Goal: Task Accomplishment & Management: Manage account settings

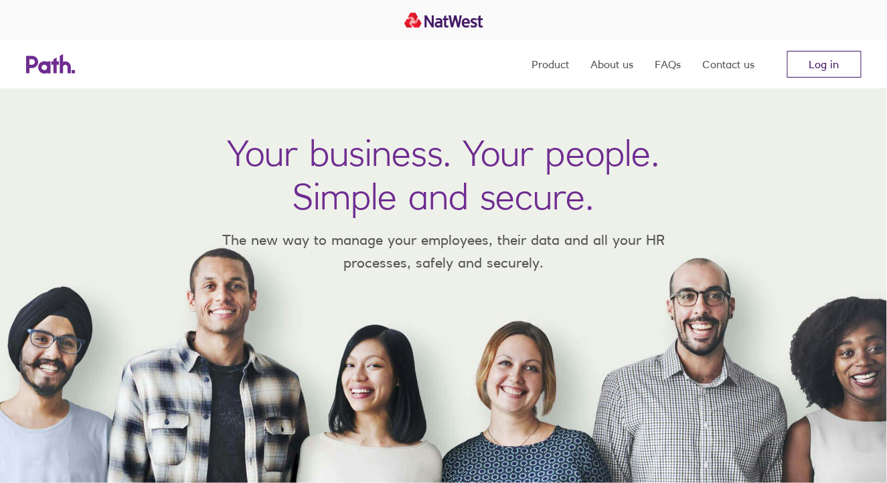
click at [837, 66] on link "Log in" at bounding box center [824, 64] width 74 height 27
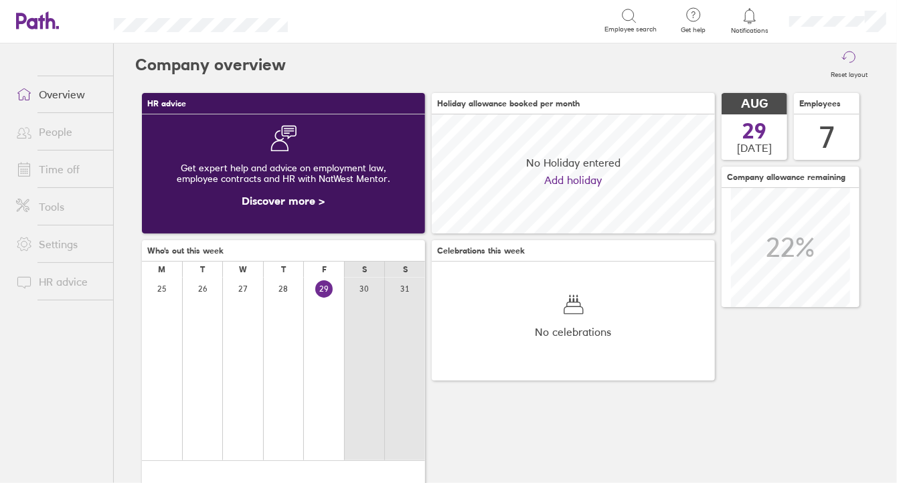
scroll to position [118, 283]
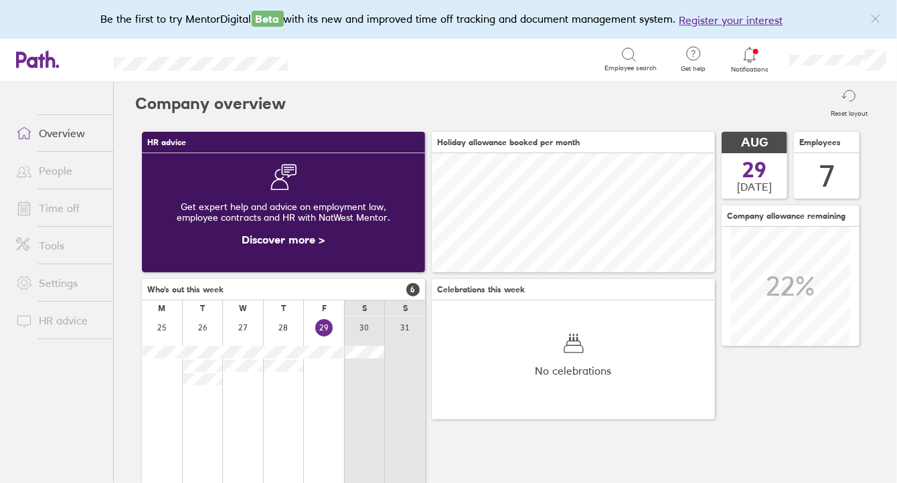
click at [71, 174] on link "People" at bounding box center [59, 170] width 108 height 27
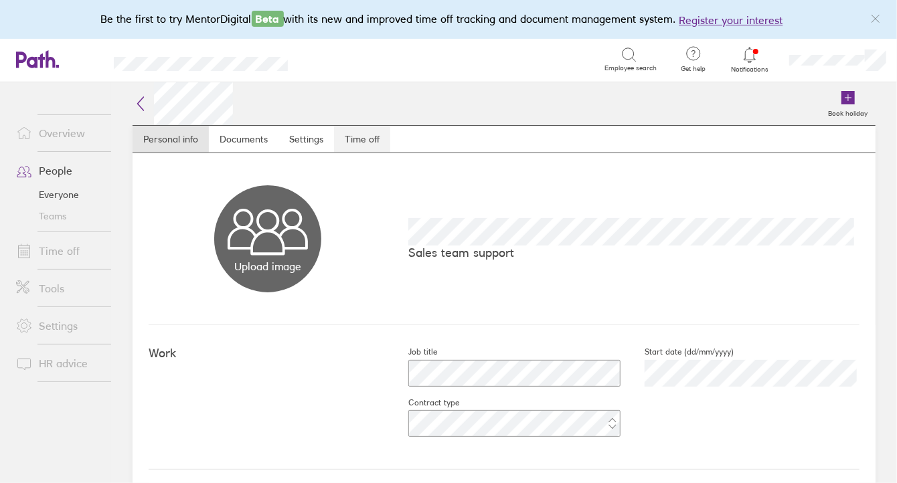
click at [363, 143] on link "Time off" at bounding box center [362, 139] width 56 height 27
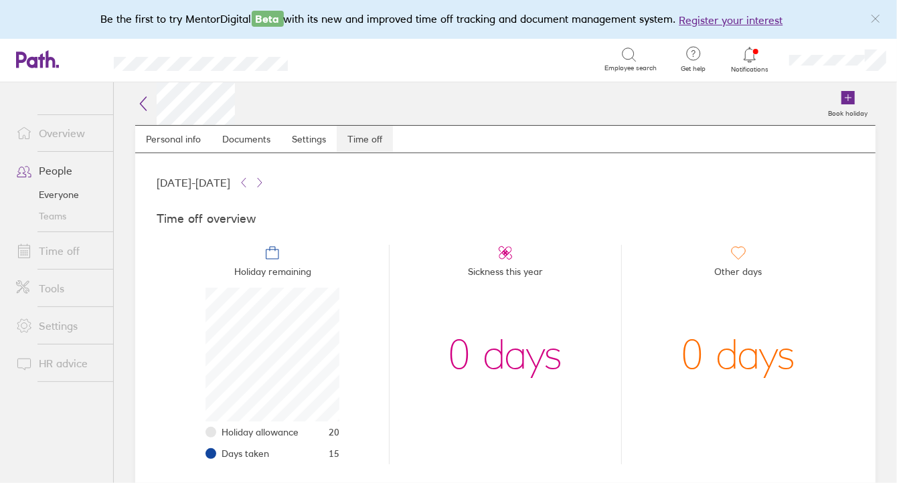
scroll to position [134, 134]
click at [62, 192] on link "Everyone" at bounding box center [59, 194] width 108 height 21
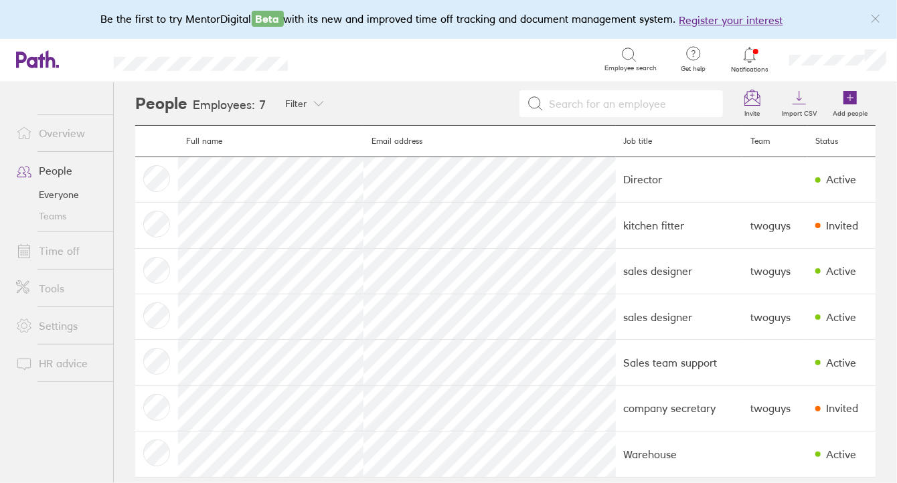
click at [58, 246] on link "Time off" at bounding box center [59, 251] width 108 height 27
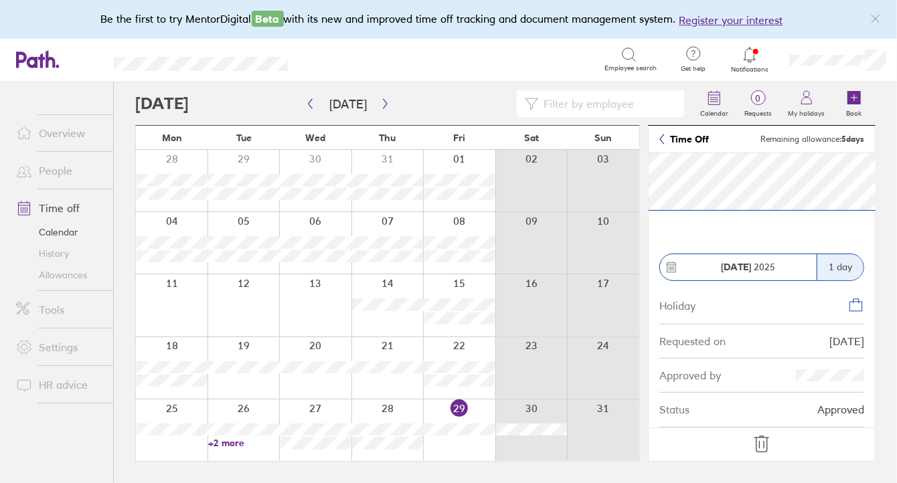
click at [762, 438] on icon at bounding box center [761, 444] width 21 height 21
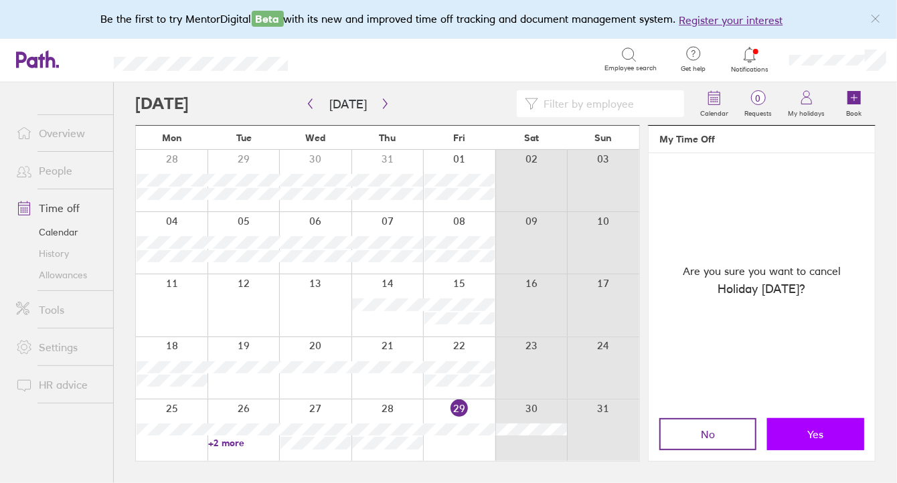
click at [795, 434] on button "Yes" at bounding box center [815, 434] width 97 height 32
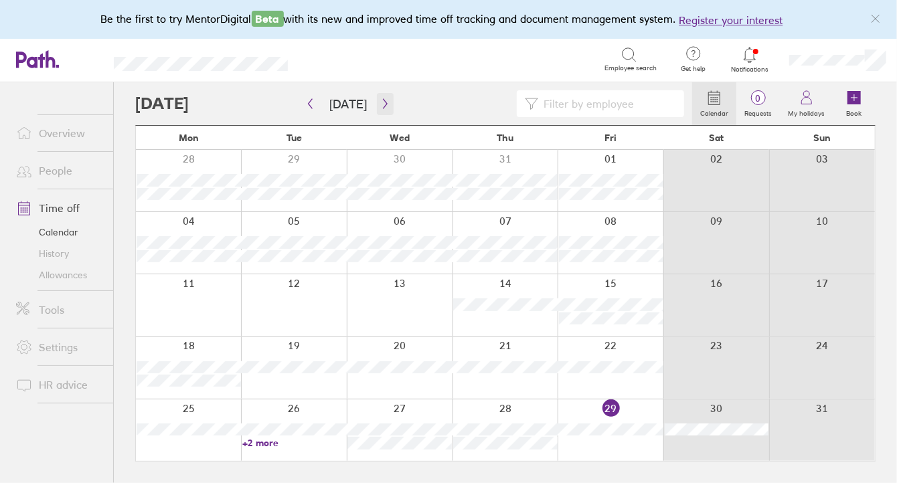
click at [380, 106] on icon "button" at bounding box center [385, 103] width 10 height 11
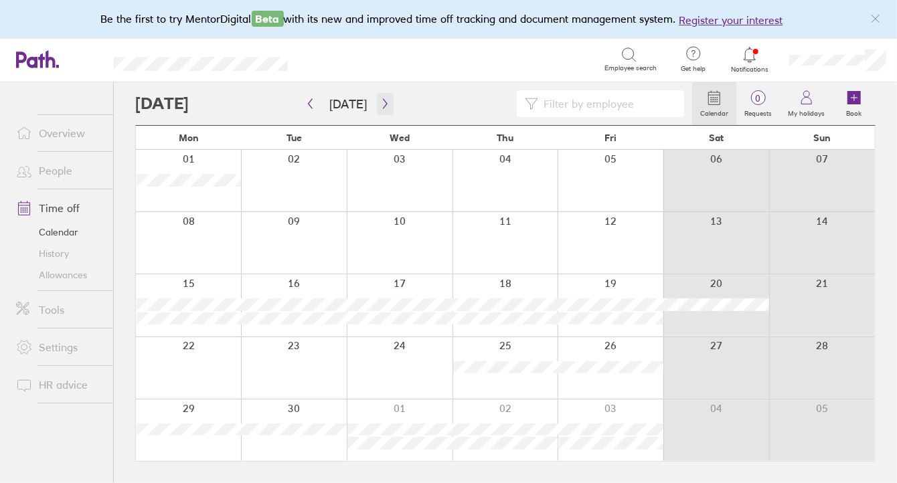
click at [383, 101] on icon "button" at bounding box center [385, 104] width 4 height 10
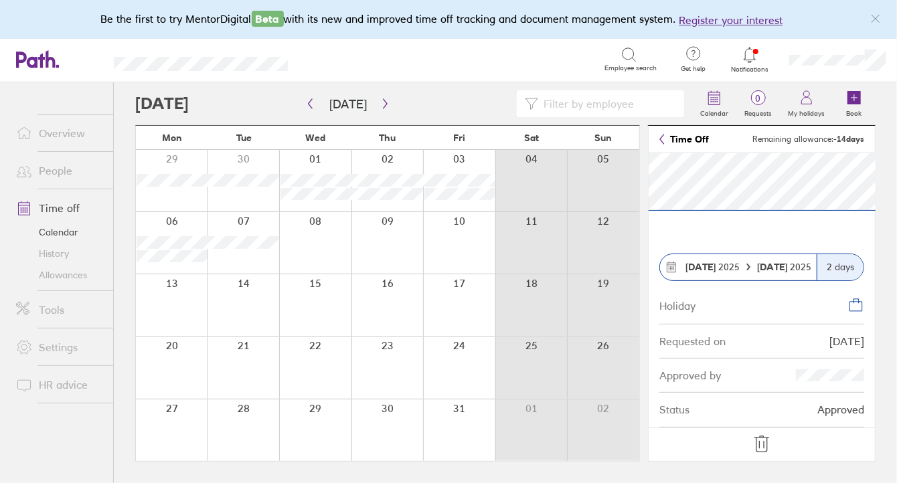
click at [762, 444] on icon at bounding box center [761, 444] width 21 height 21
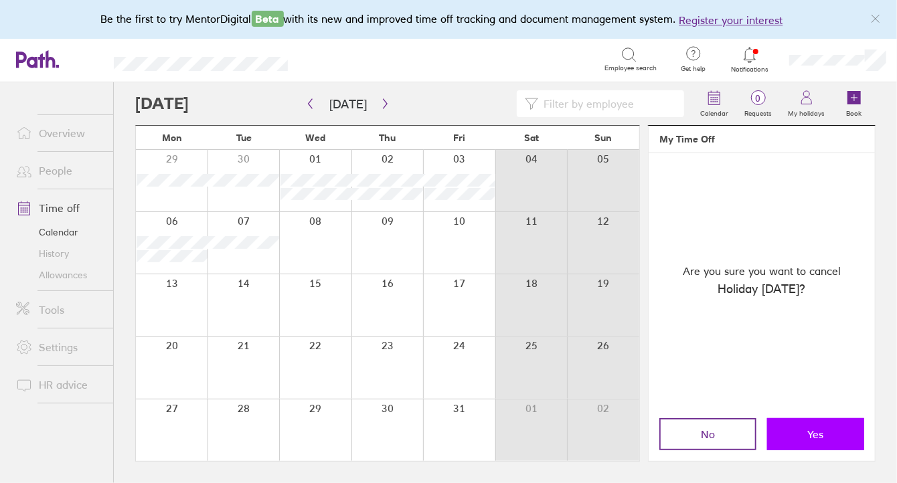
click at [804, 435] on button "Yes" at bounding box center [815, 434] width 97 height 32
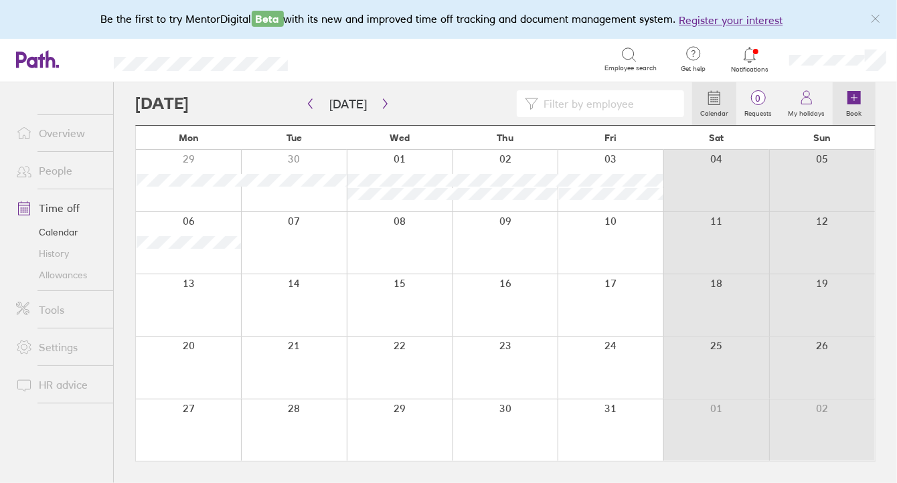
click at [860, 106] on label "Book" at bounding box center [854, 112] width 31 height 12
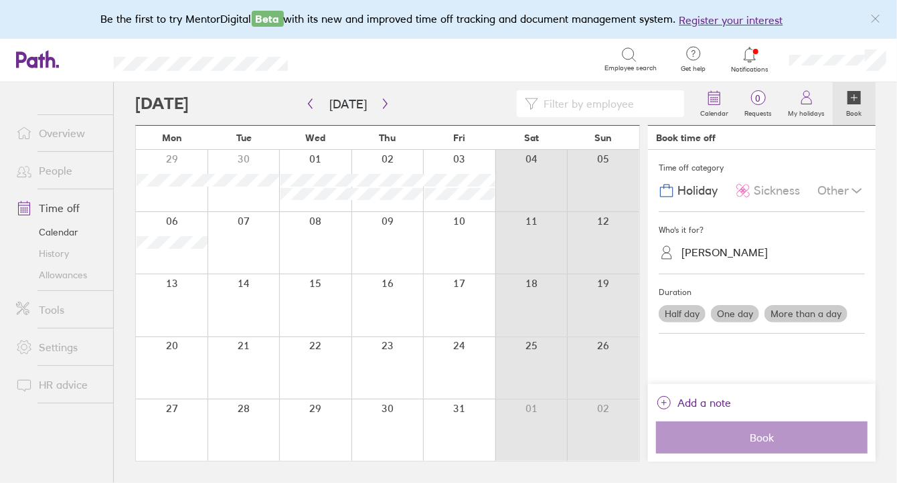
click at [185, 258] on div at bounding box center [172, 243] width 72 height 62
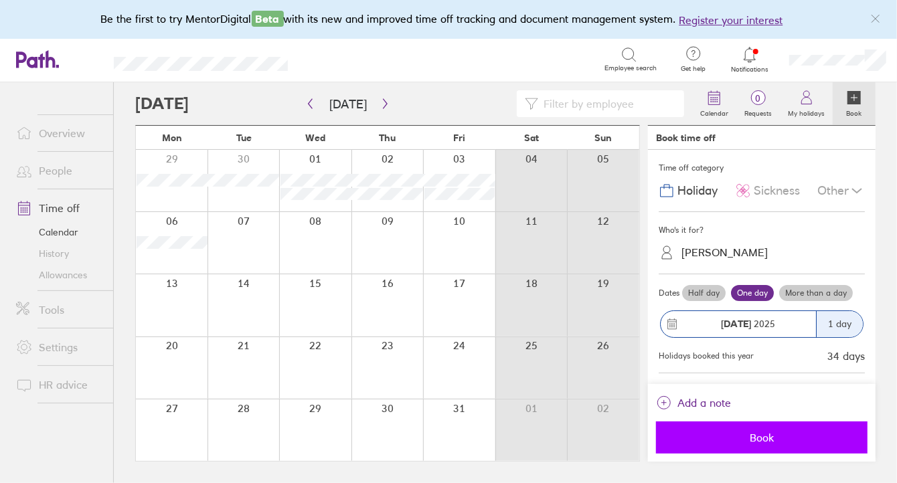
click at [761, 435] on span "Book" at bounding box center [761, 438] width 193 height 12
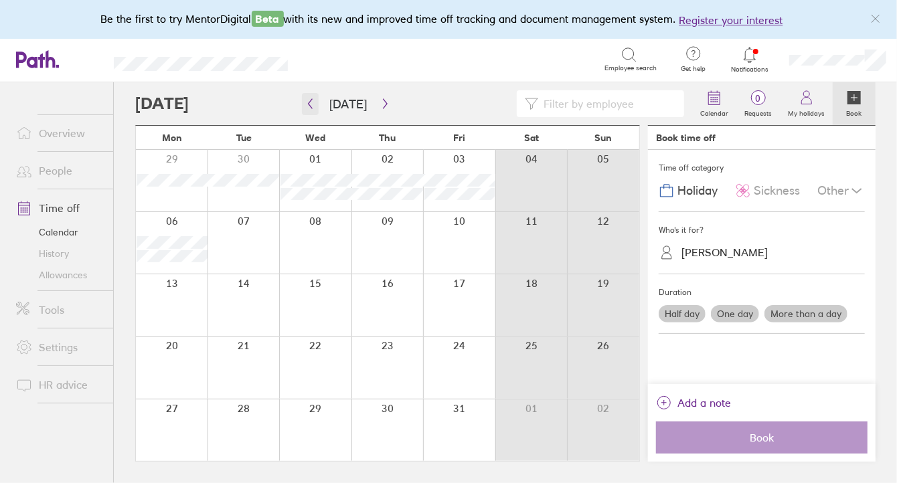
click at [312, 103] on icon "button" at bounding box center [310, 103] width 10 height 11
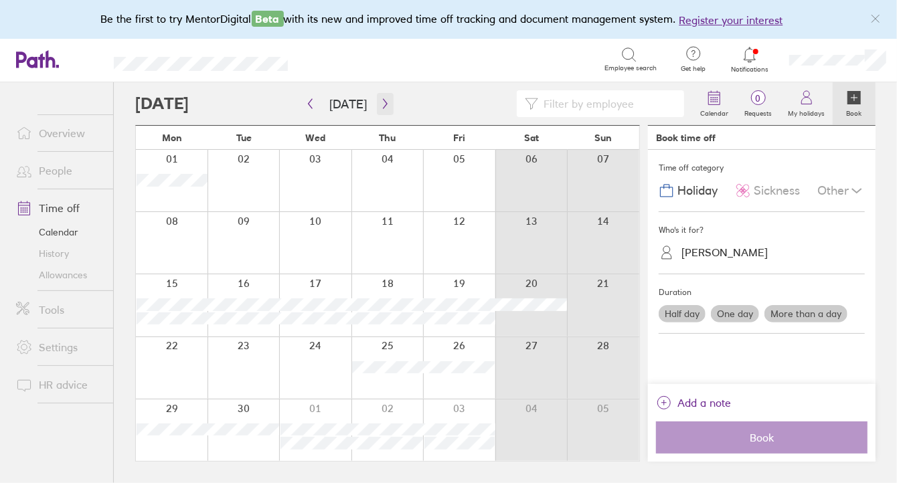
click at [381, 106] on icon "button" at bounding box center [385, 103] width 10 height 11
